Goal: Information Seeking & Learning: Check status

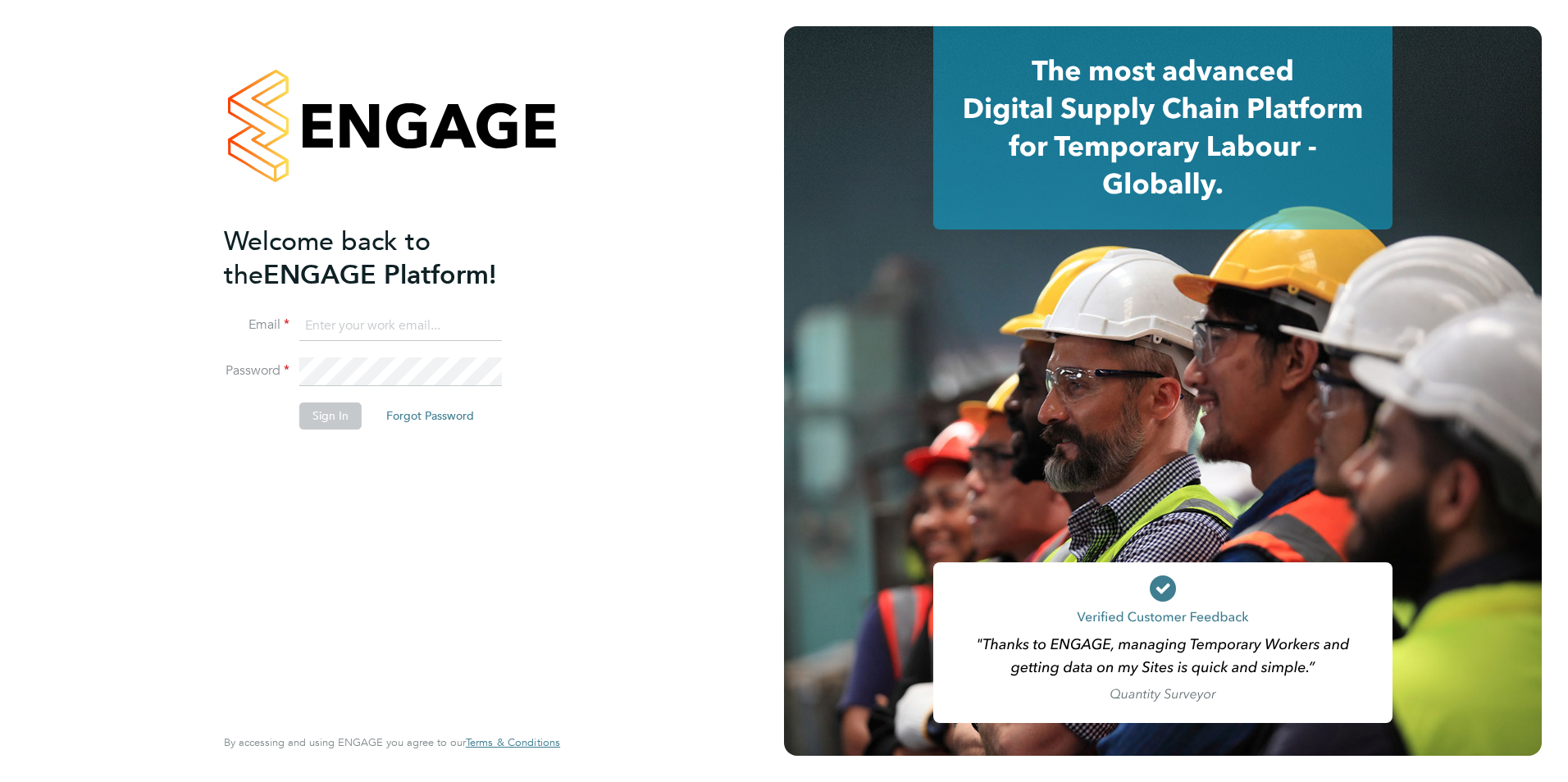
type input "[PERSON_NAME][EMAIL_ADDRESS][PERSON_NAME][DOMAIN_NAME]"
click at [337, 407] on button "Sign In" at bounding box center [330, 415] width 62 height 26
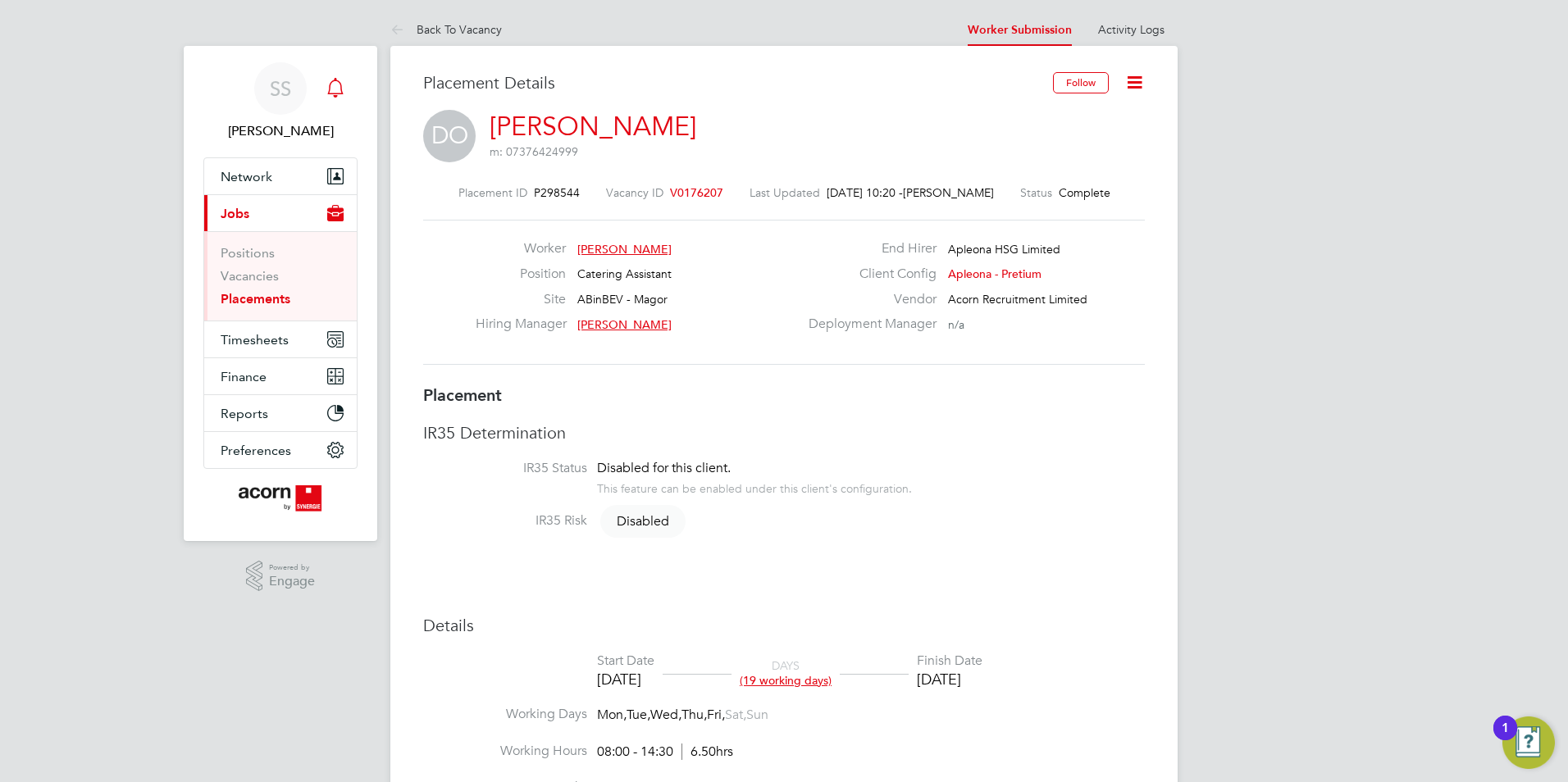
click at [333, 92] on icon "Main navigation" at bounding box center [336, 87] width 20 height 20
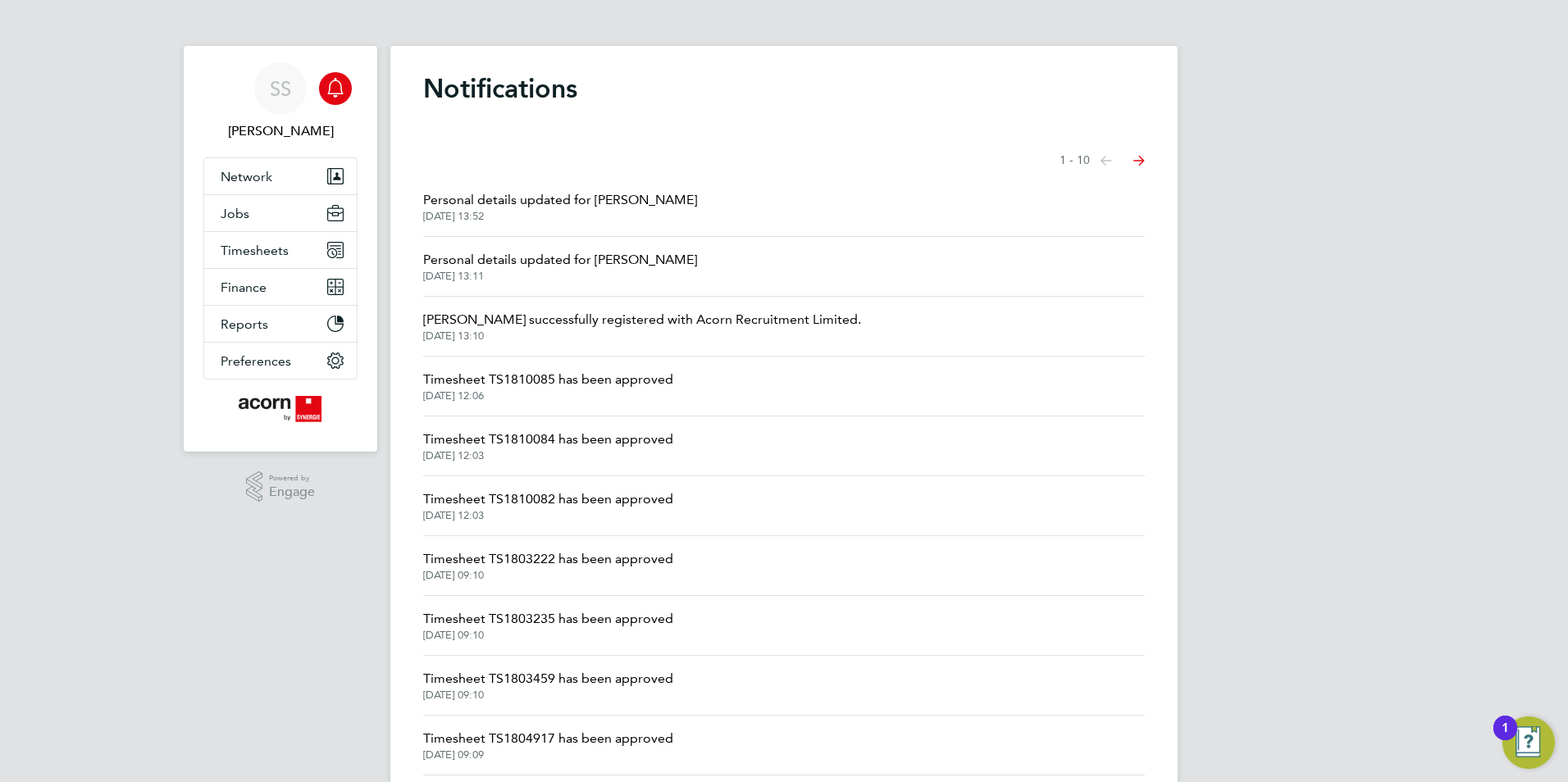
click at [517, 198] on span "Personal details updated for Stephen Loder" at bounding box center [560, 200] width 273 height 20
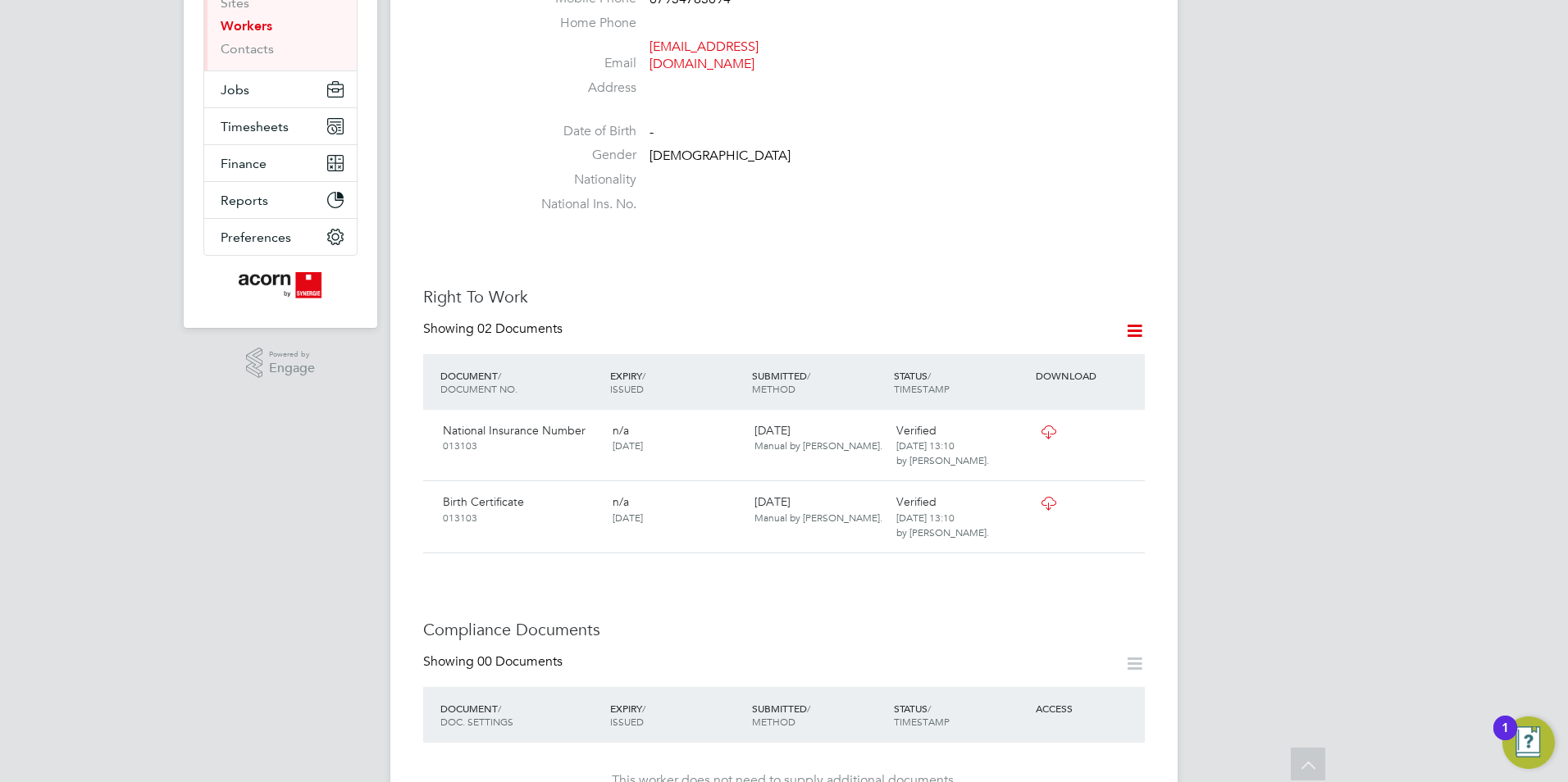
scroll to position [82, 0]
